Goal: Information Seeking & Learning: Learn about a topic

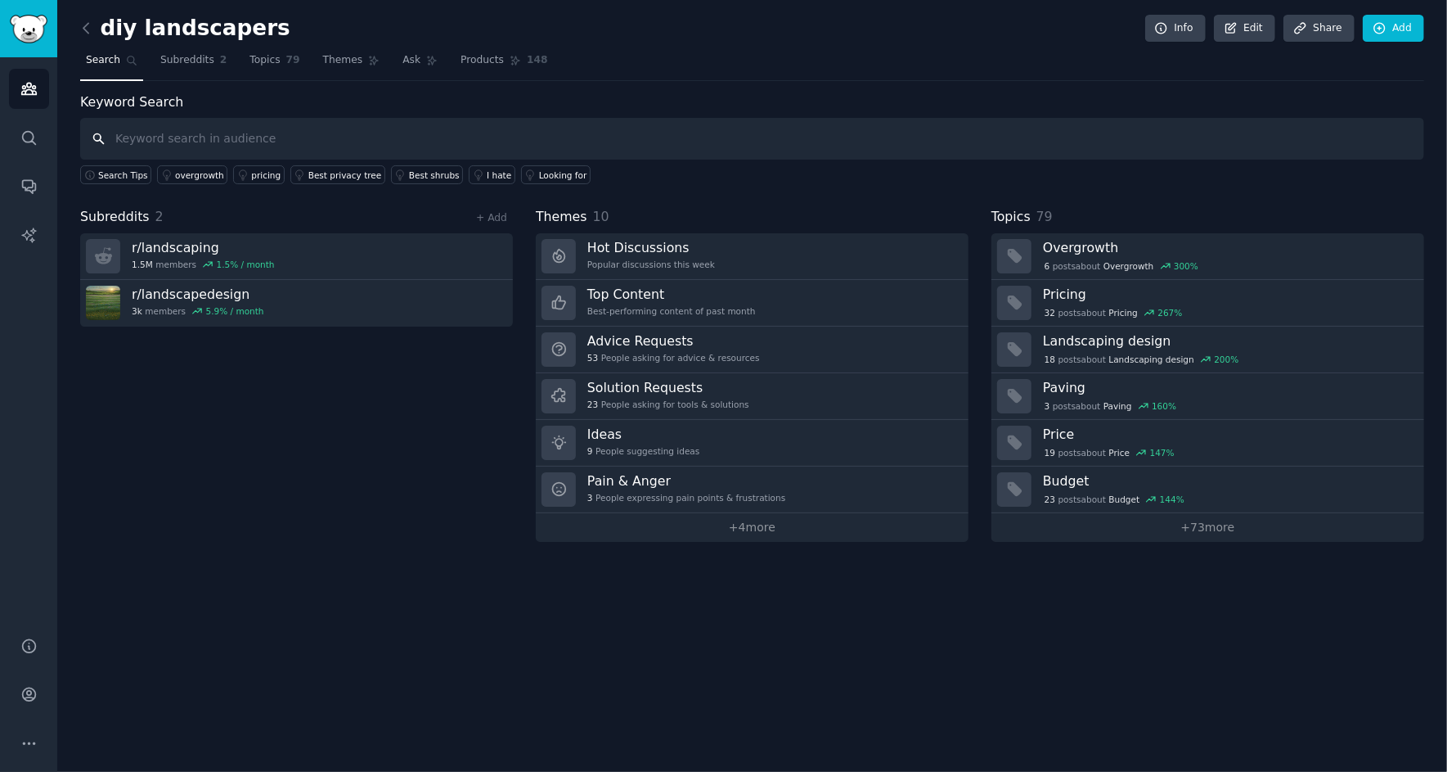
click at [362, 122] on input "text" at bounding box center [752, 139] width 1344 height 42
type input "trees look good"
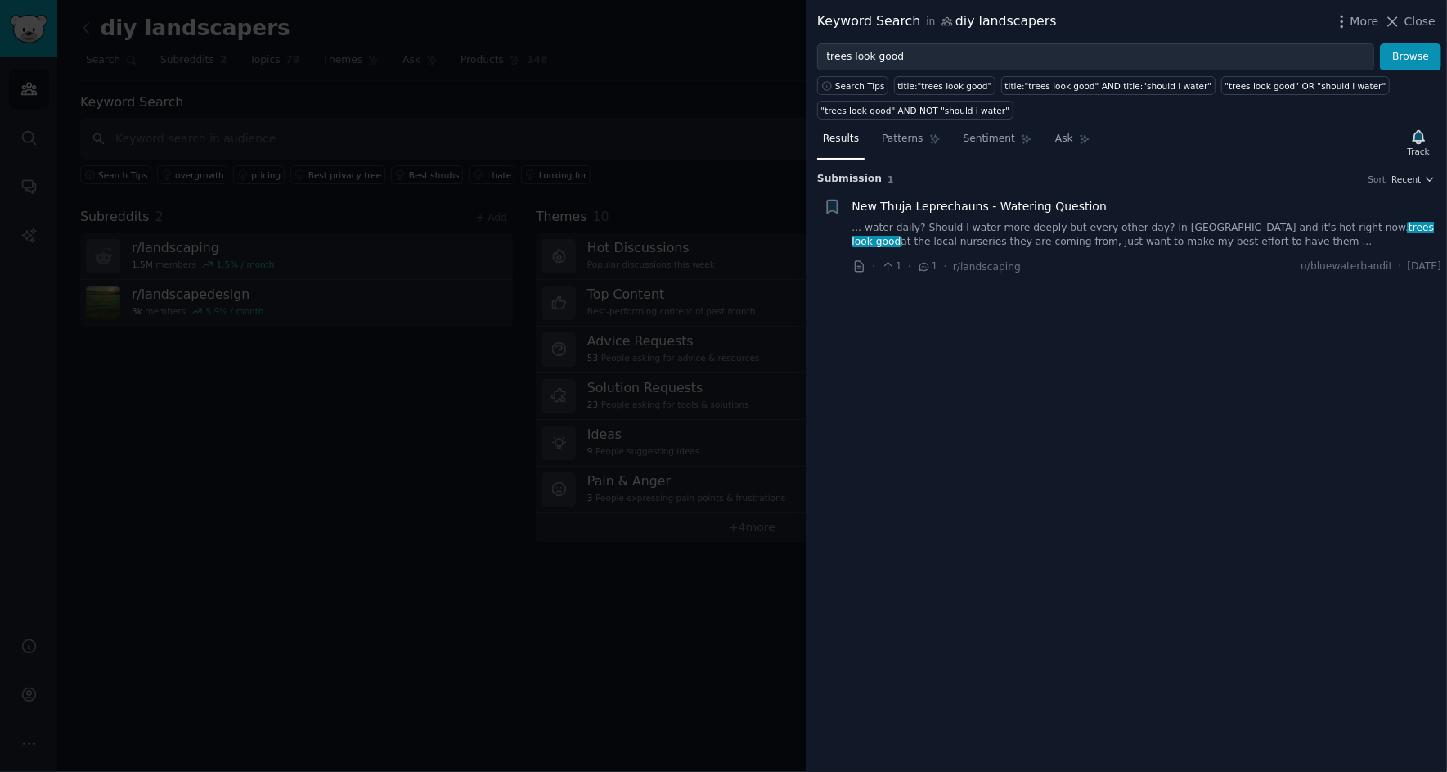
click at [998, 204] on span "New Thuja Leprechauns - Watering Question" at bounding box center [980, 206] width 255 height 17
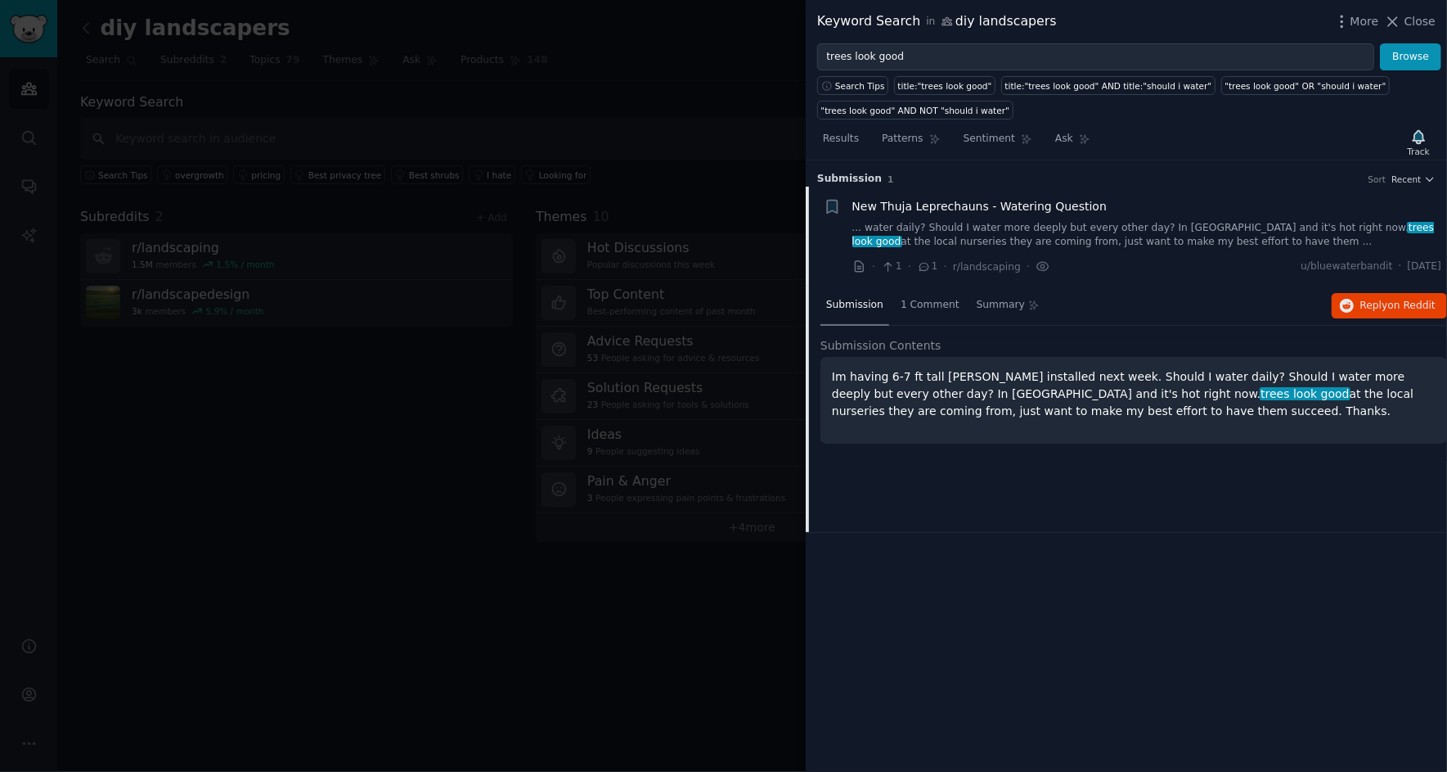
click at [1010, 198] on span "New Thuja Leprechauns - Watering Question" at bounding box center [980, 206] width 255 height 17
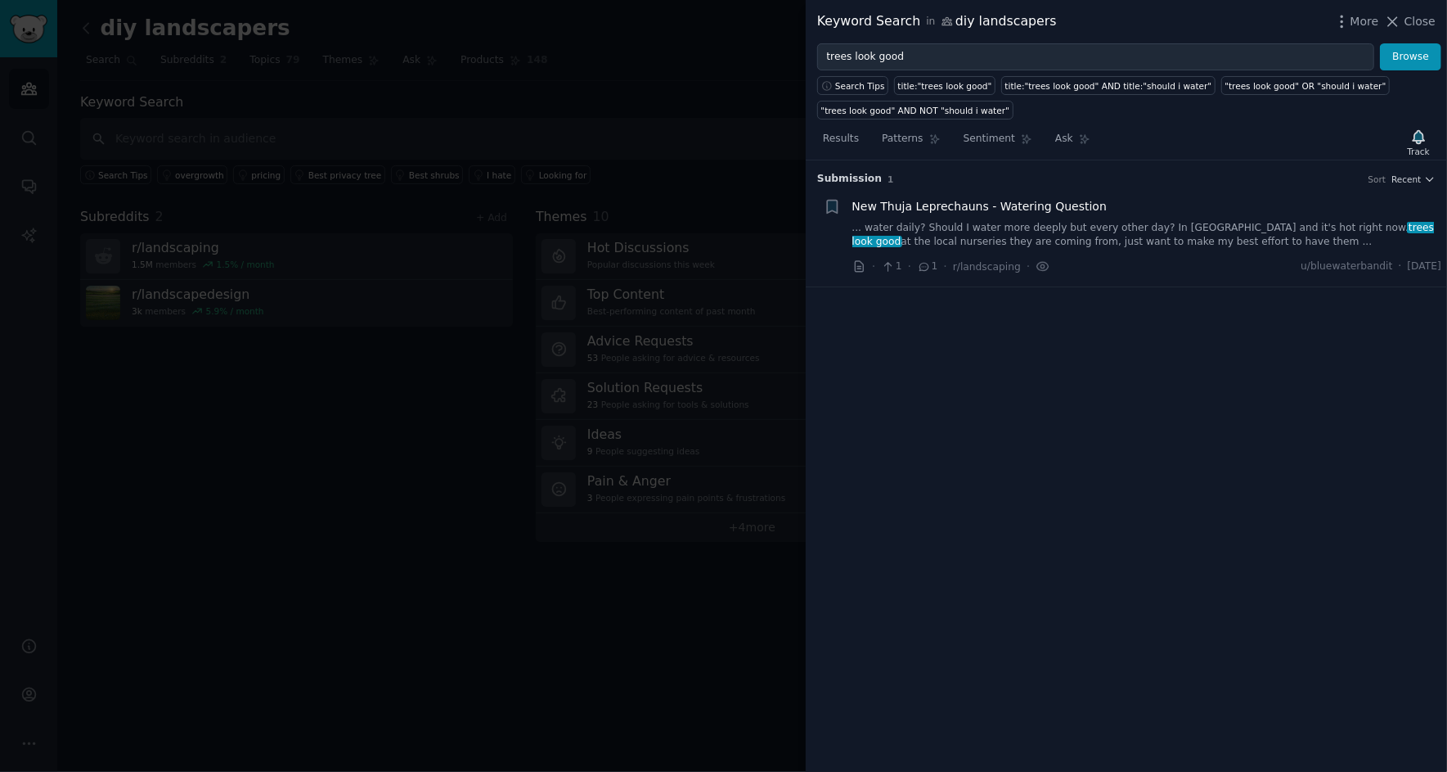
click at [738, 68] on div at bounding box center [723, 386] width 1447 height 772
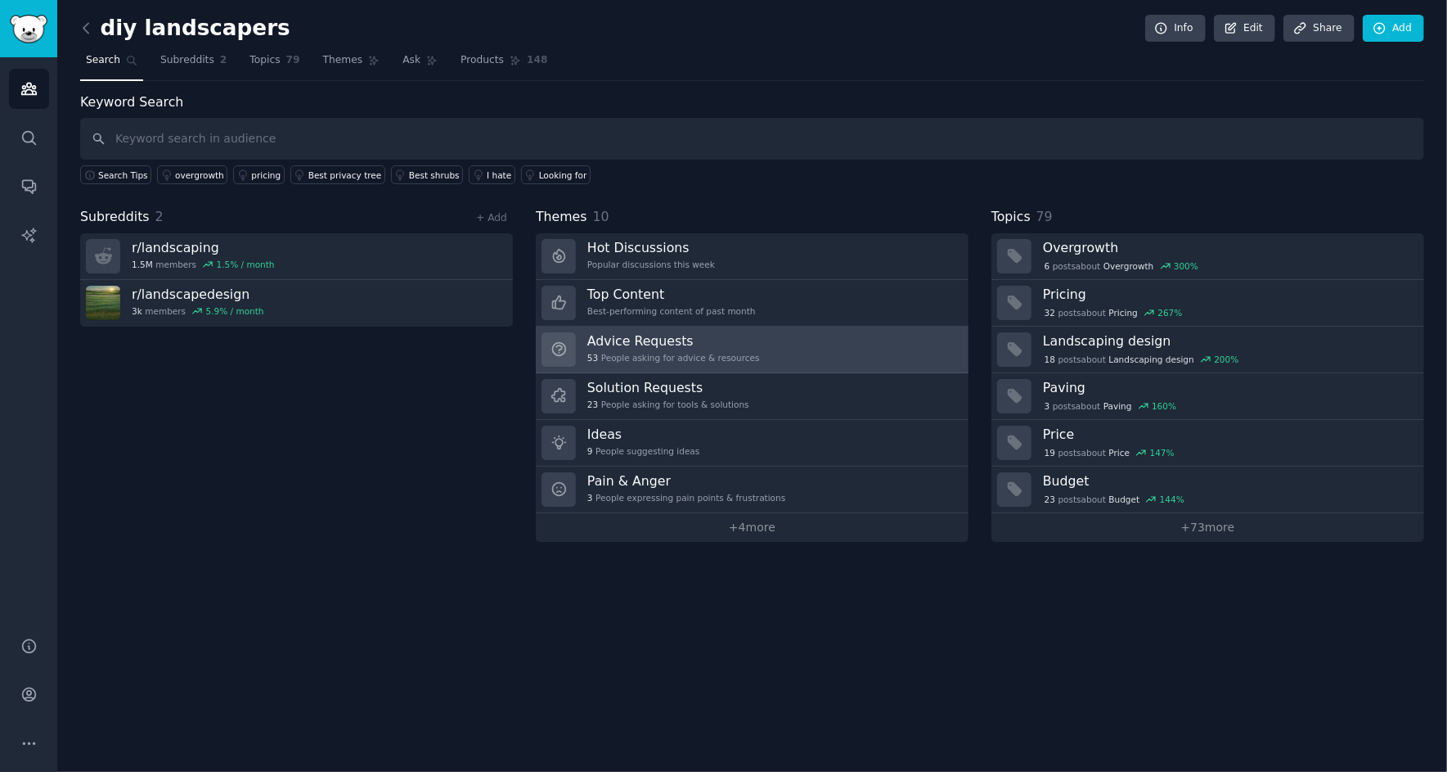
click at [666, 333] on h3 "Advice Requests" at bounding box center [673, 340] width 173 height 17
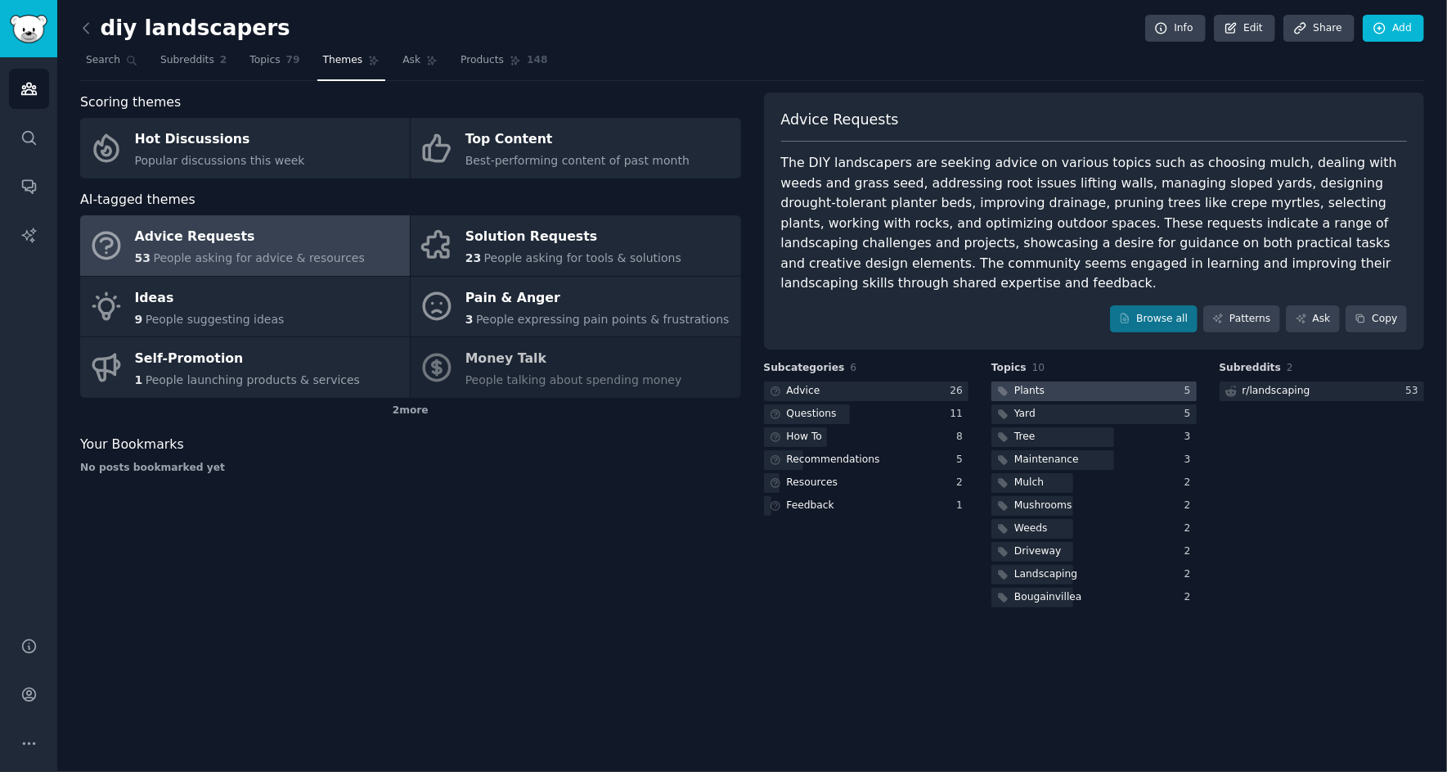
click at [1052, 381] on div at bounding box center [1094, 391] width 205 height 20
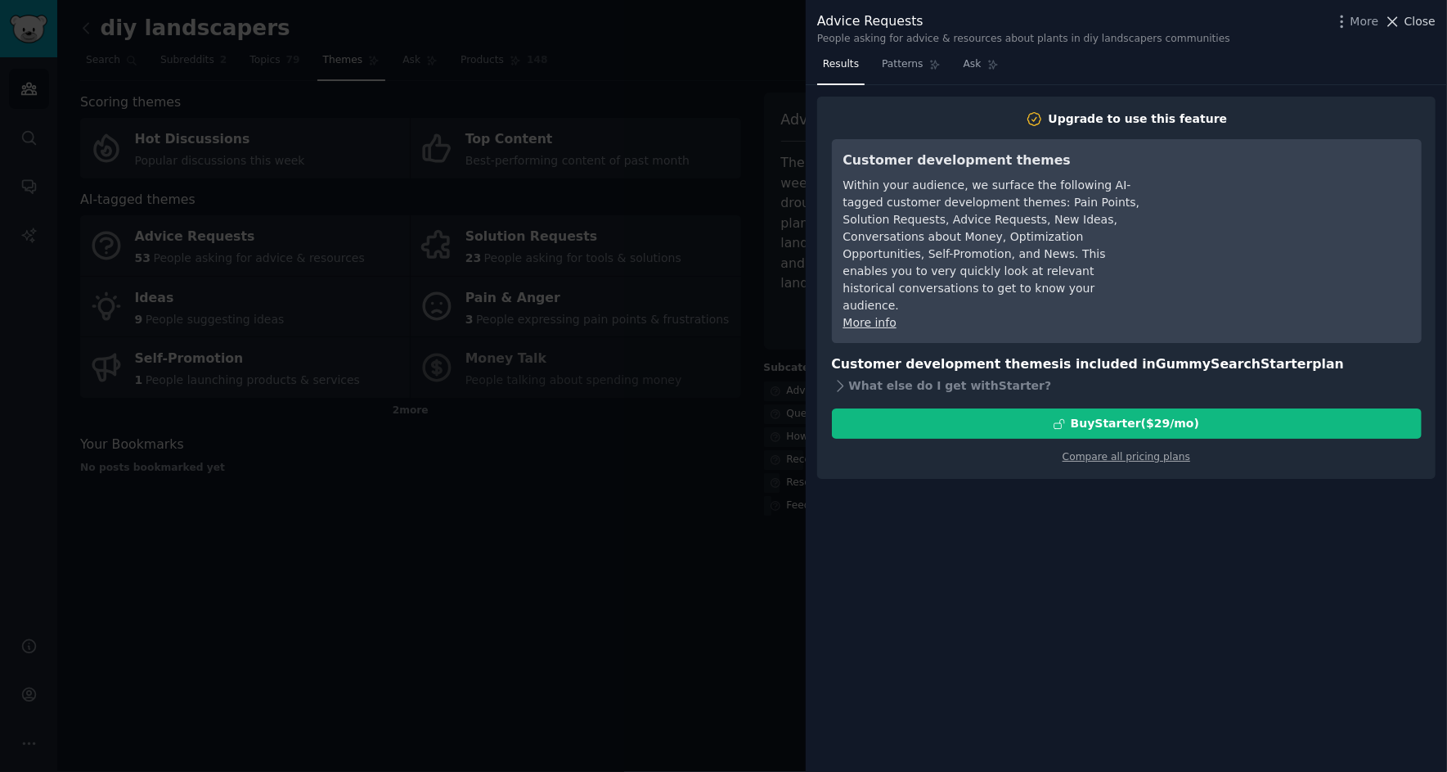
click at [1415, 20] on span "Close" at bounding box center [1420, 21] width 31 height 17
